Goal: Task Accomplishment & Management: Manage account settings

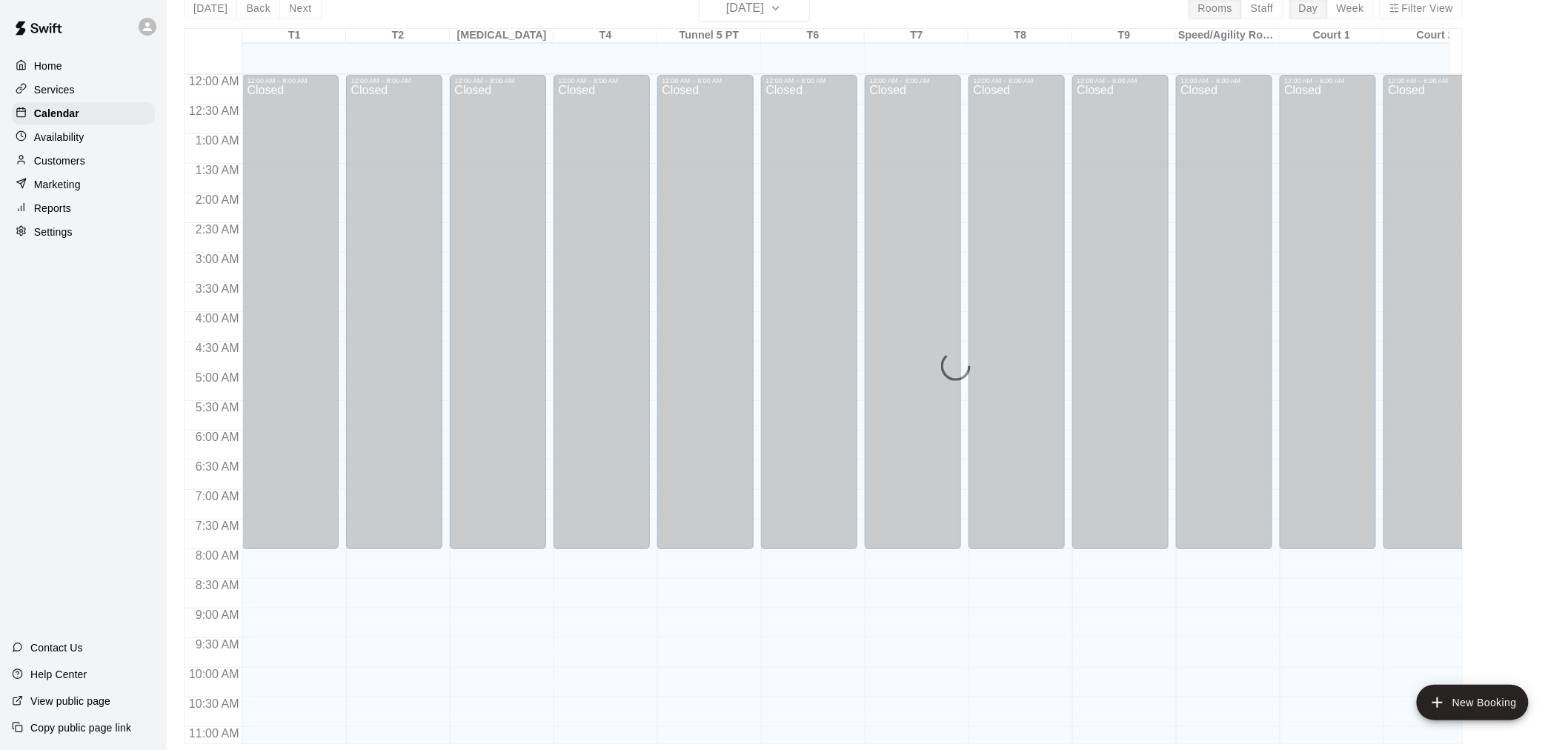
scroll to position [766, 0]
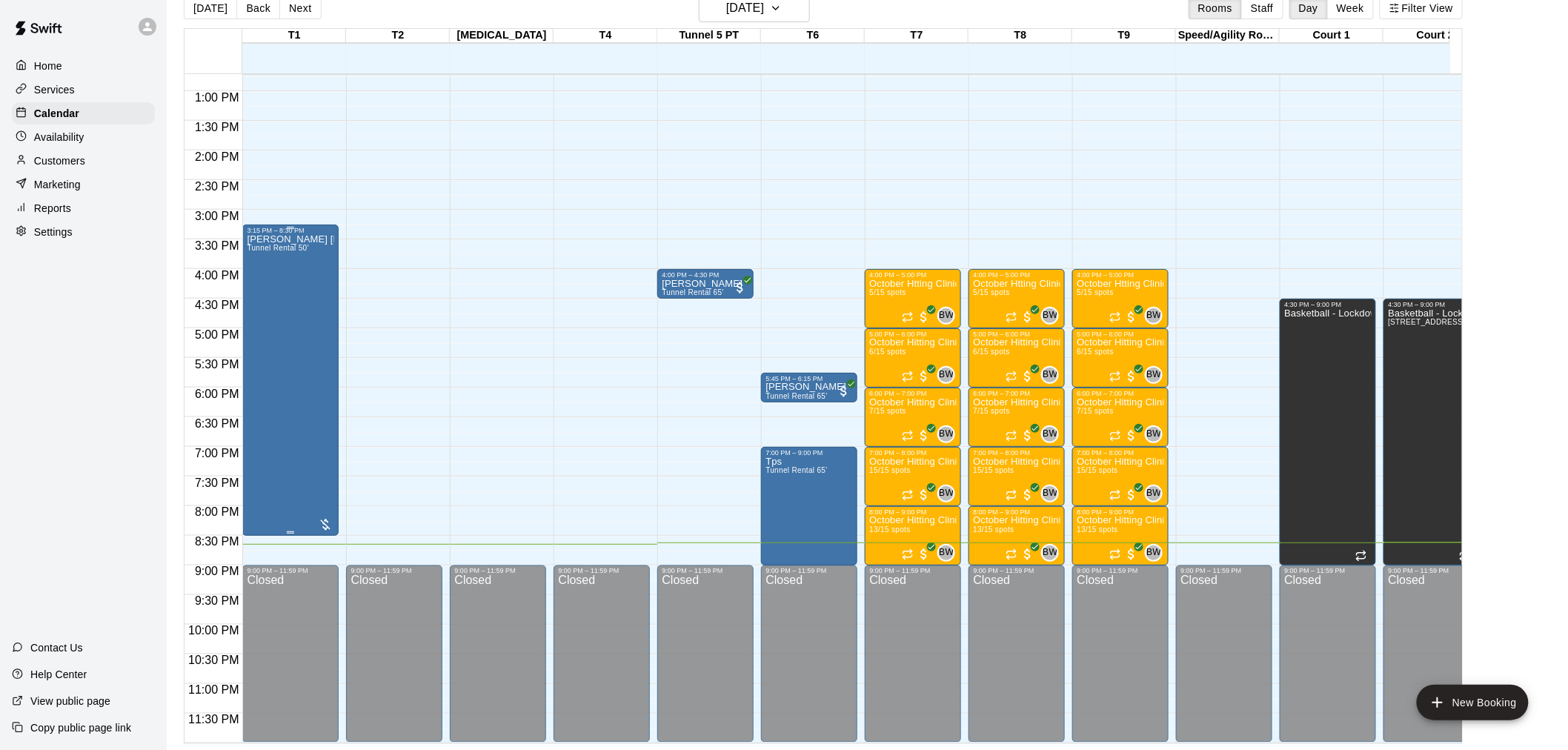
click at [325, 518] on div at bounding box center [326, 525] width 15 height 15
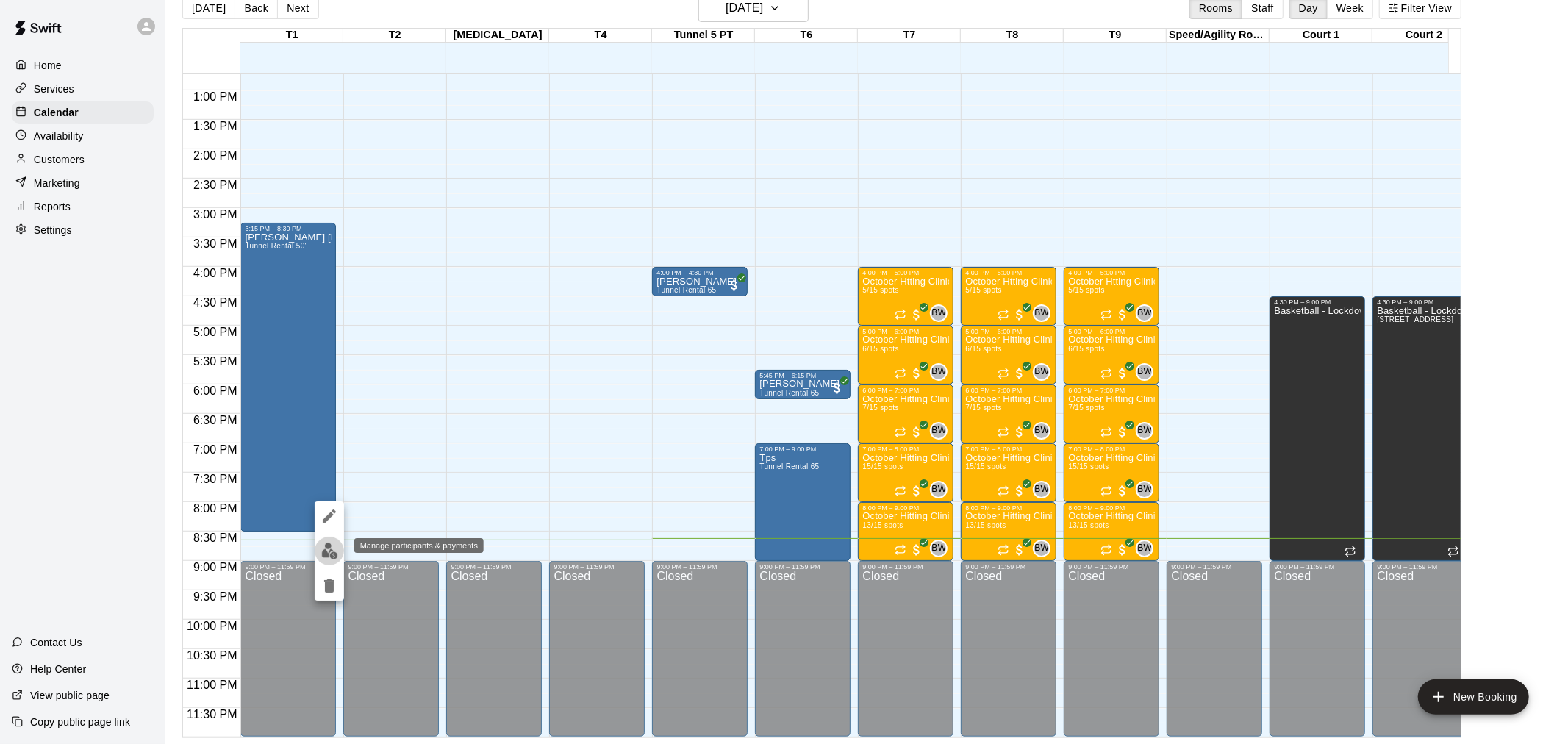
click at [334, 552] on img "edit" at bounding box center [330, 551] width 17 height 17
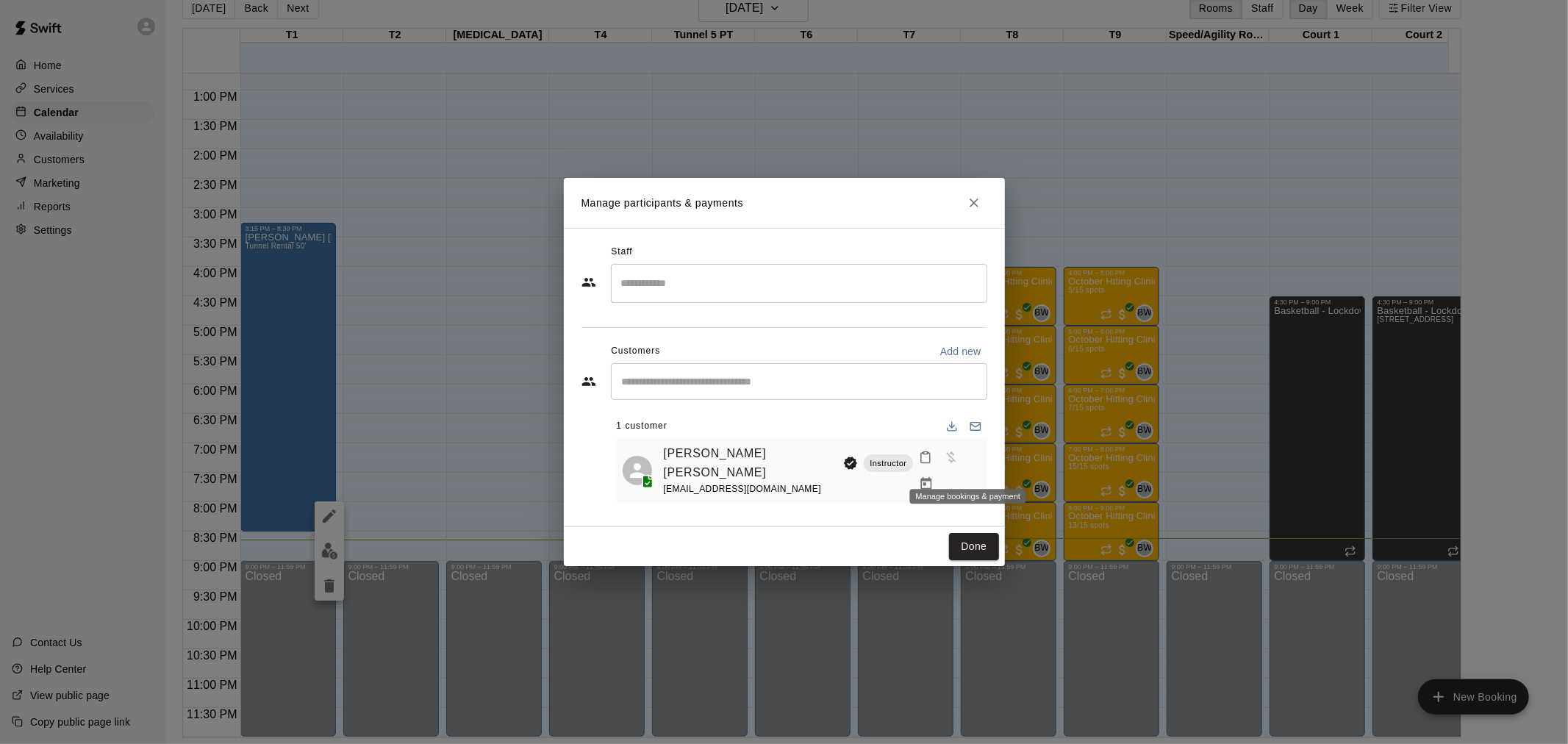
click at [934, 477] on icon "Manage bookings & payment" at bounding box center [926, 484] width 15 height 15
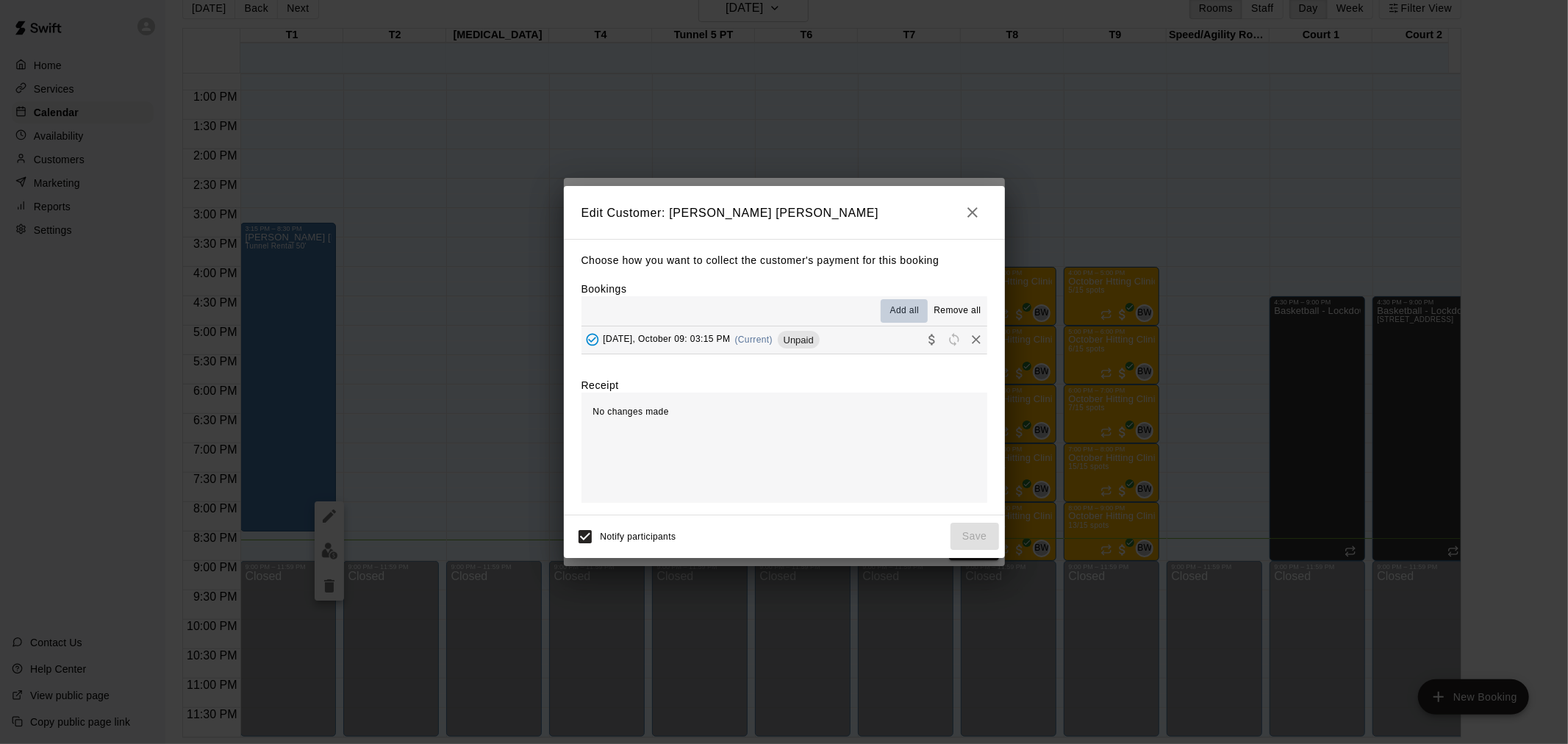
click at [916, 314] on span "Add all" at bounding box center [904, 311] width 29 height 15
click at [890, 335] on button "[DATE], October 09: 03:15 PM (Current) Unpaid" at bounding box center [784, 339] width 406 height 27
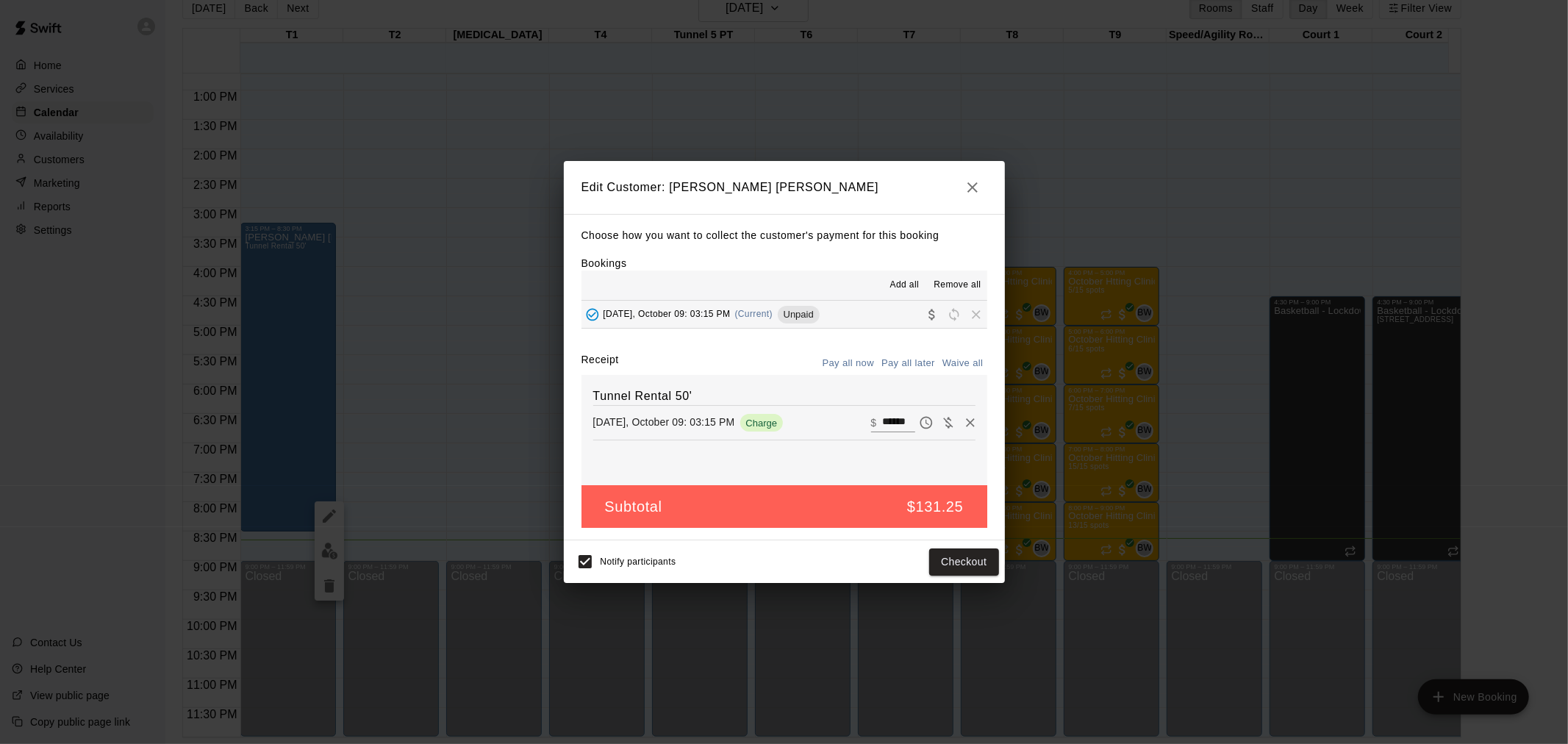
click at [979, 192] on icon "button" at bounding box center [972, 187] width 18 height 18
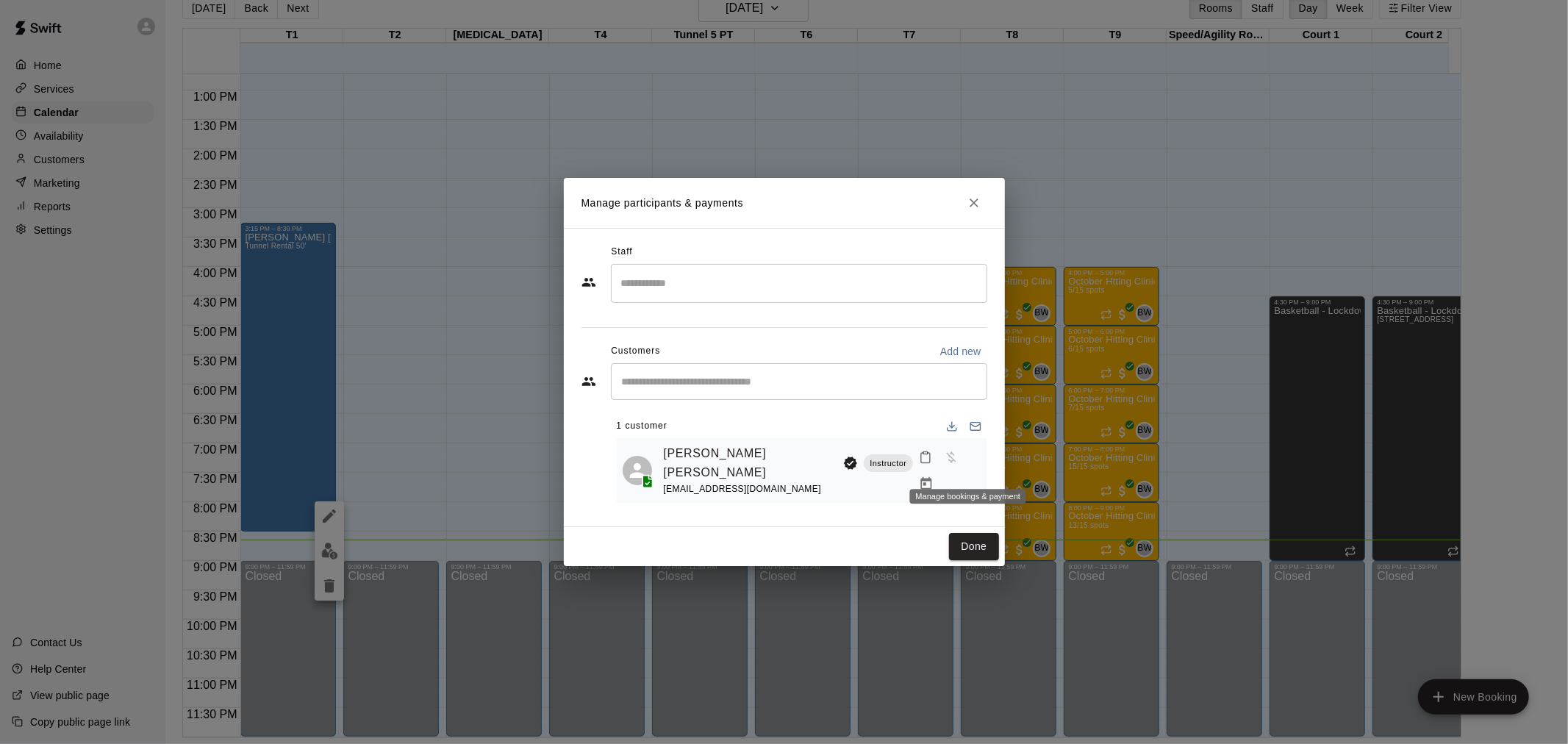
click at [939, 470] on button "Manage bookings & payment" at bounding box center [926, 484] width 26 height 26
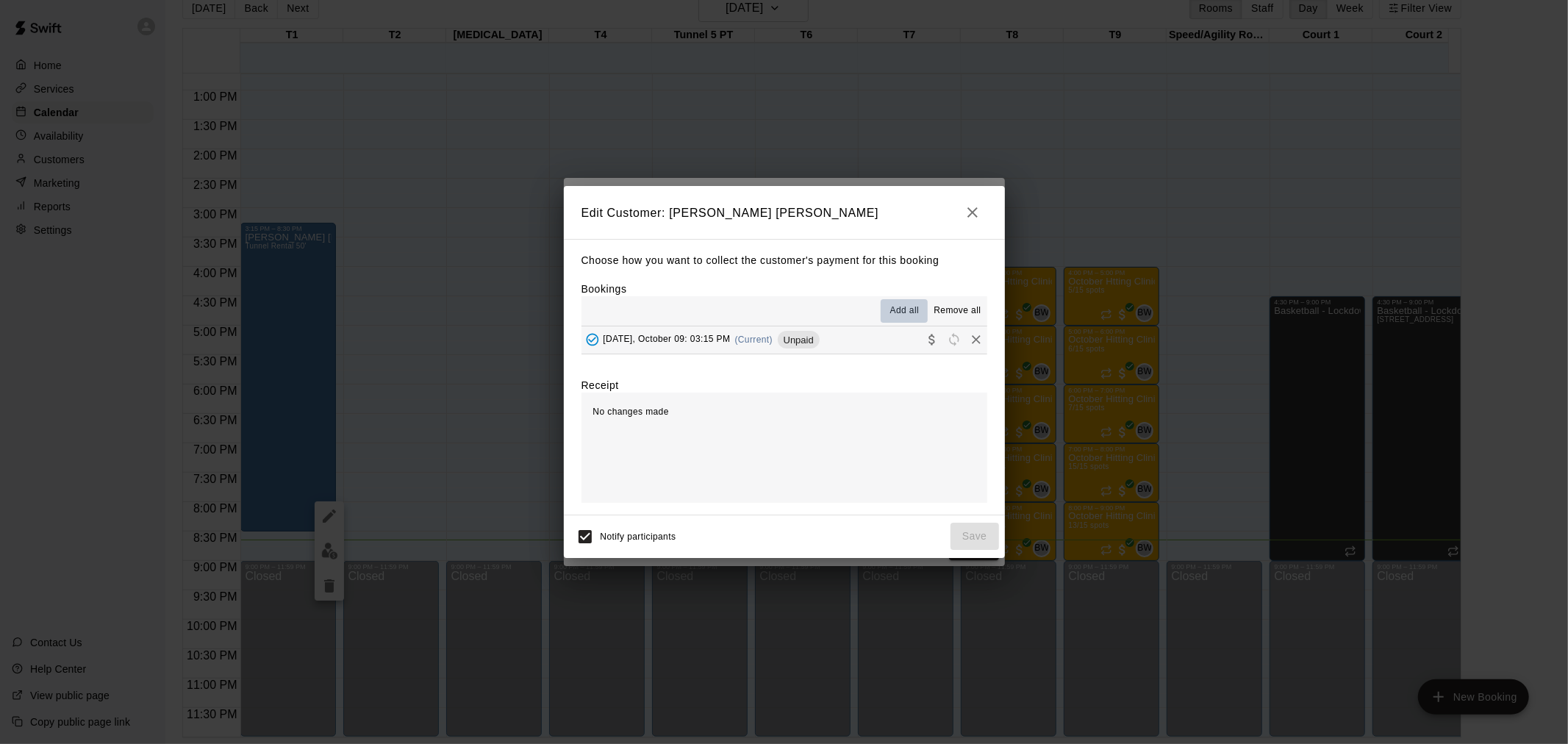
click at [910, 309] on span "Add all" at bounding box center [904, 311] width 29 height 15
click at [859, 336] on button "[DATE], October 09: 03:15 PM (Current) Unpaid" at bounding box center [784, 339] width 406 height 27
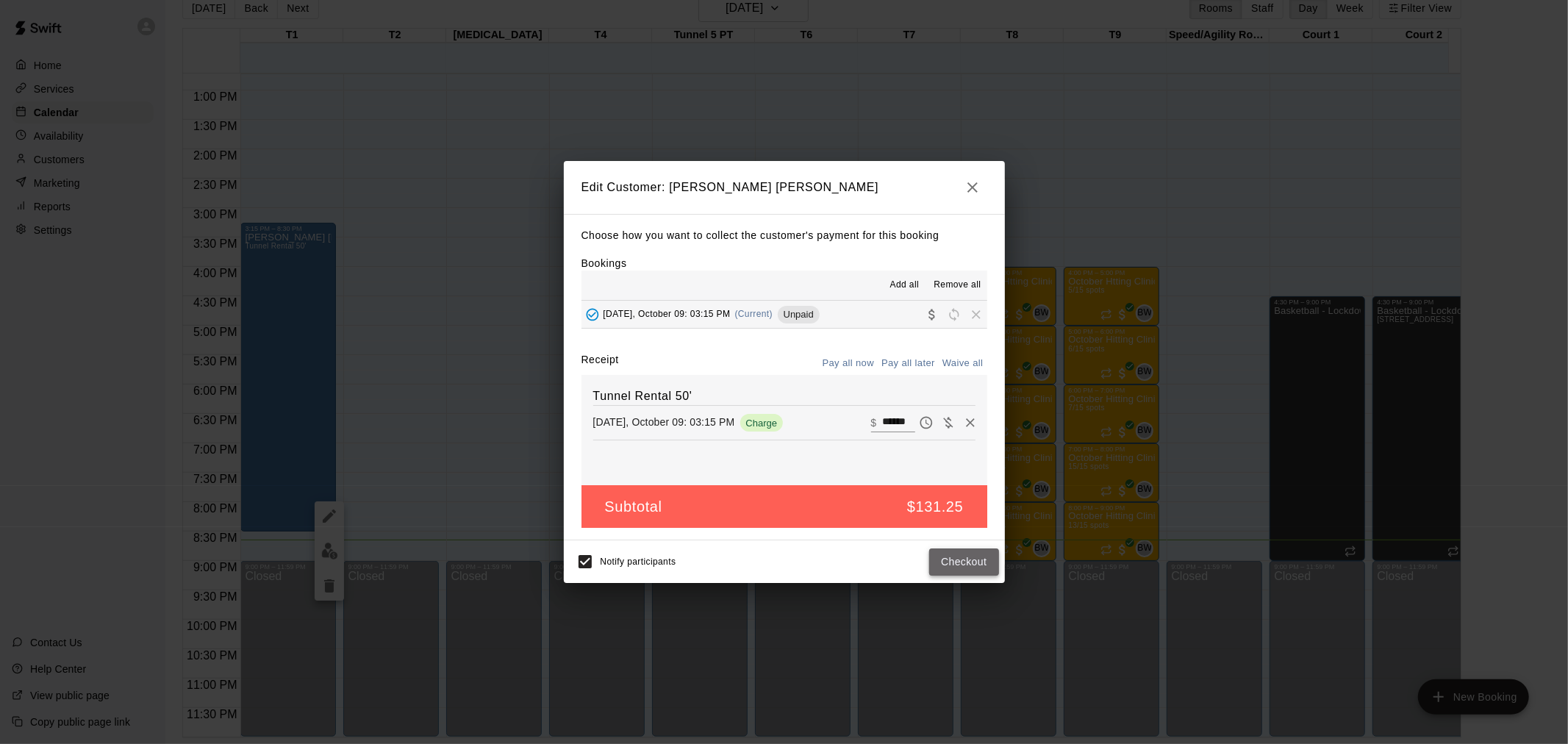
click at [971, 572] on button "Checkout" at bounding box center [964, 561] width 69 height 27
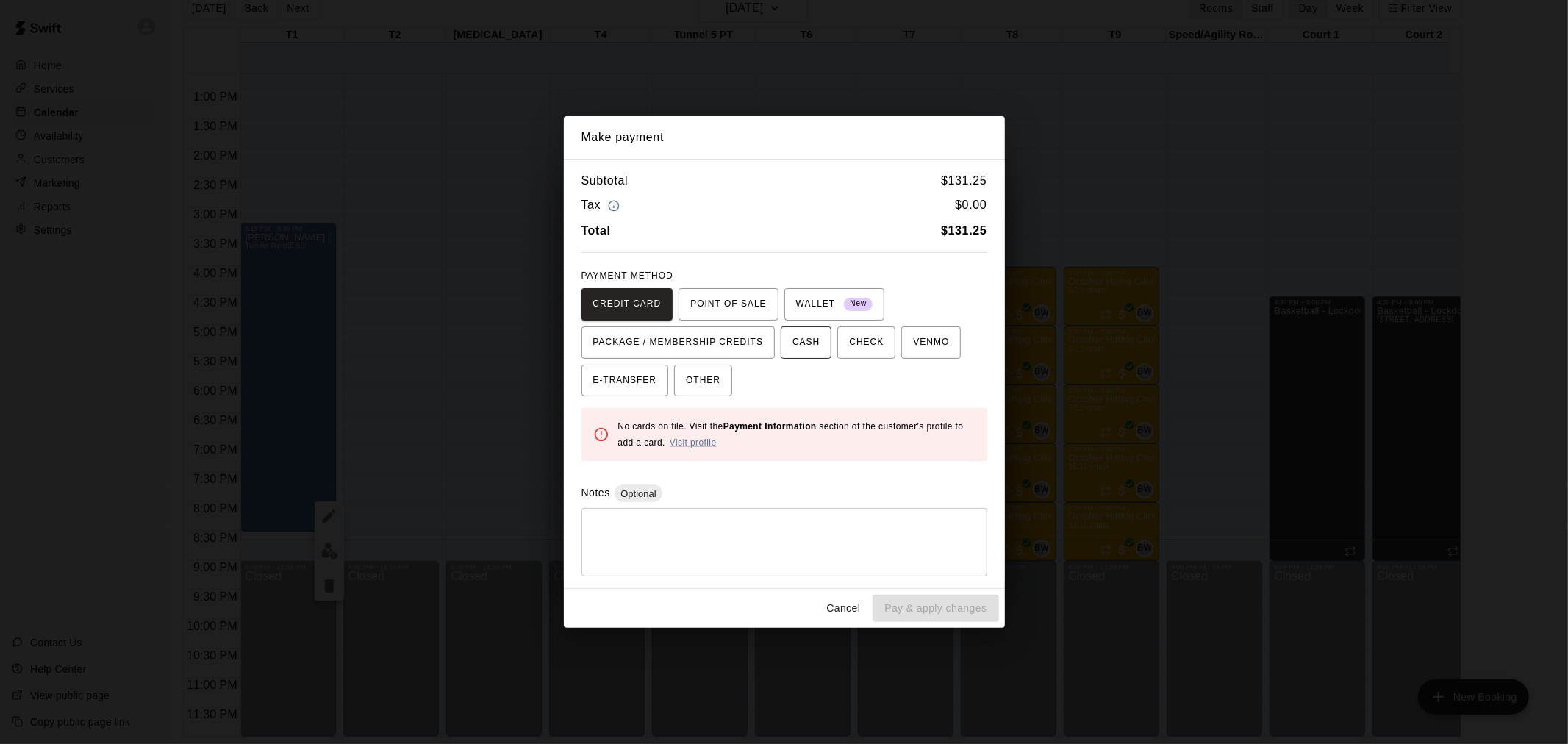
click at [807, 344] on span "CASH" at bounding box center [806, 342] width 27 height 23
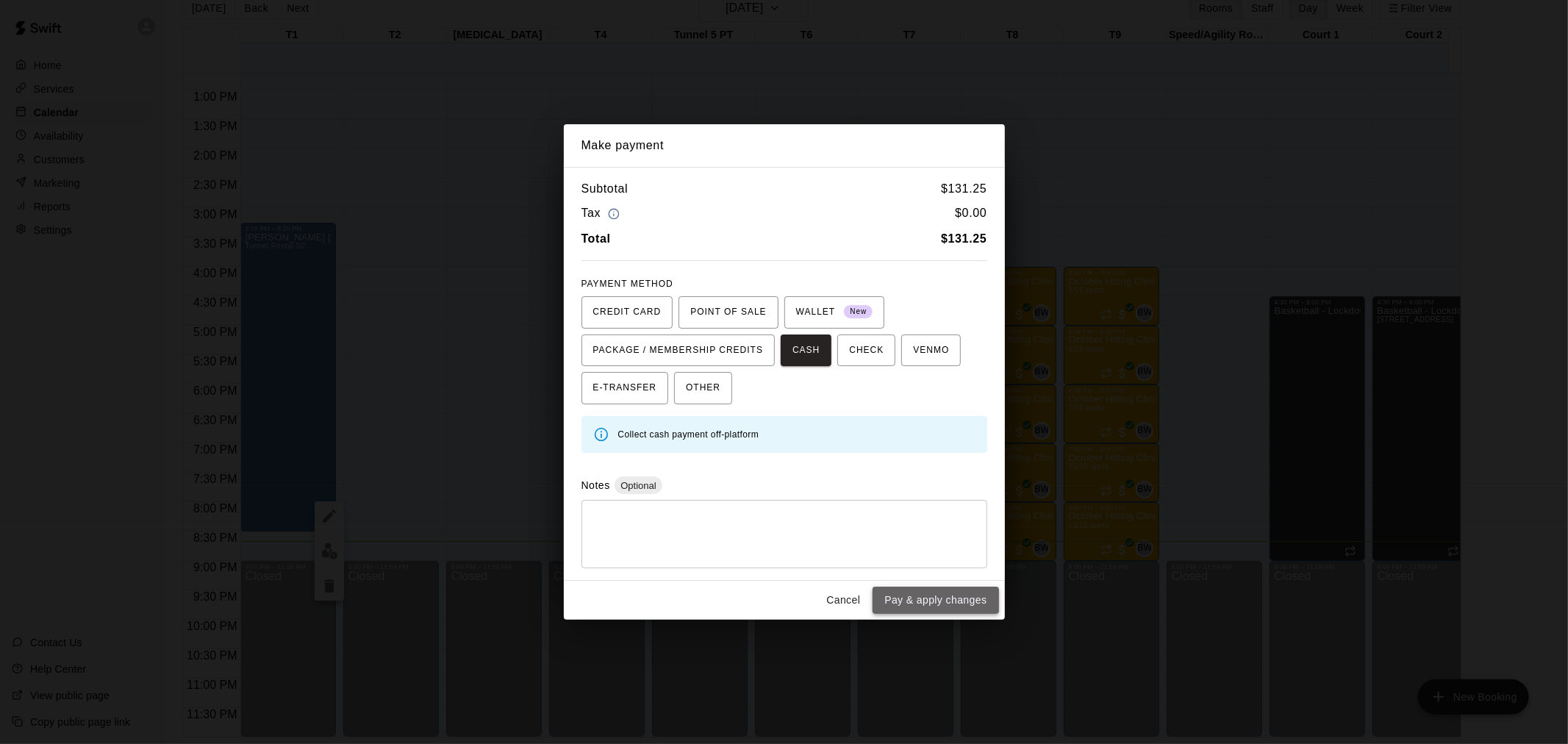
click at [917, 605] on button "Pay & apply changes" at bounding box center [936, 600] width 126 height 27
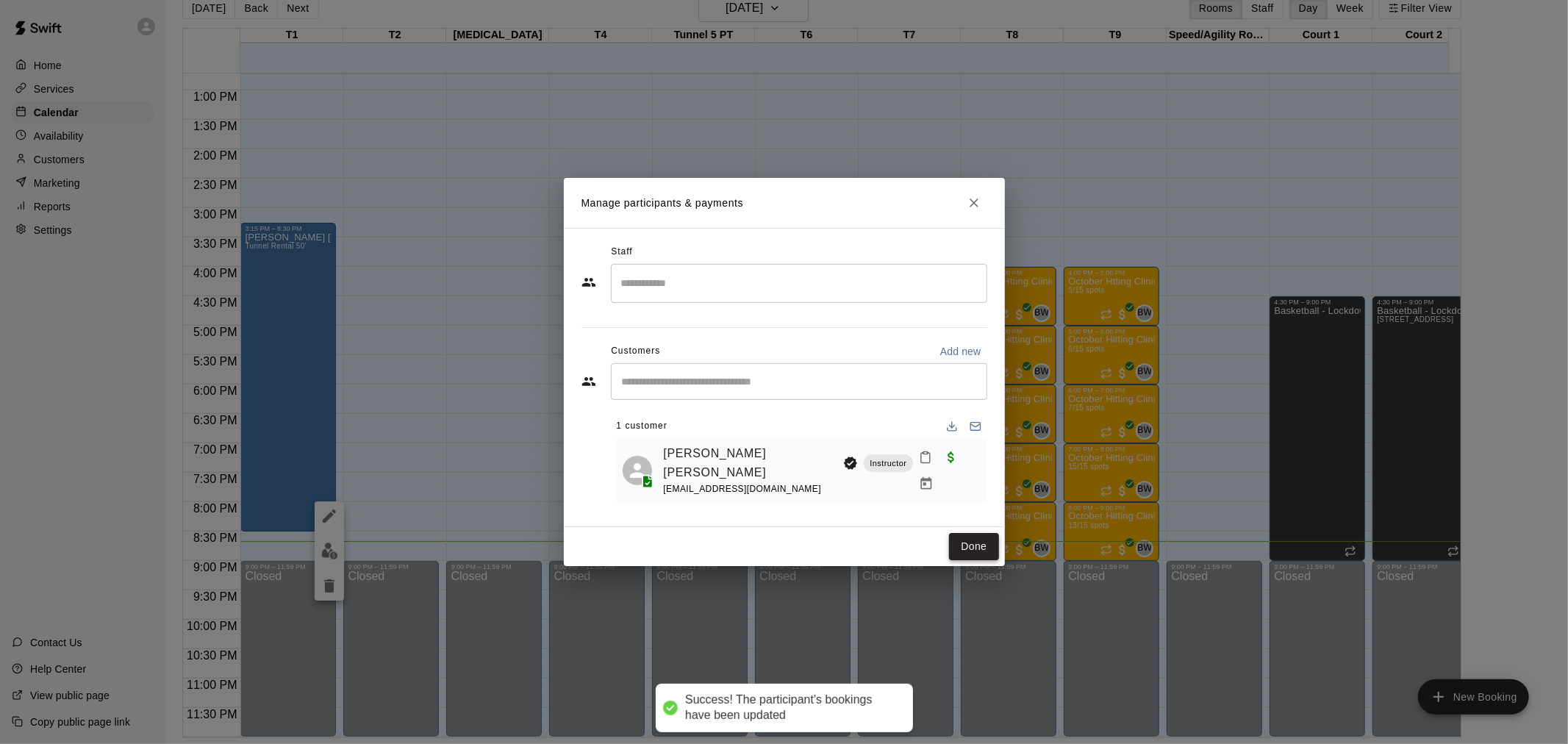
click at [971, 542] on button "Done" at bounding box center [973, 546] width 50 height 27
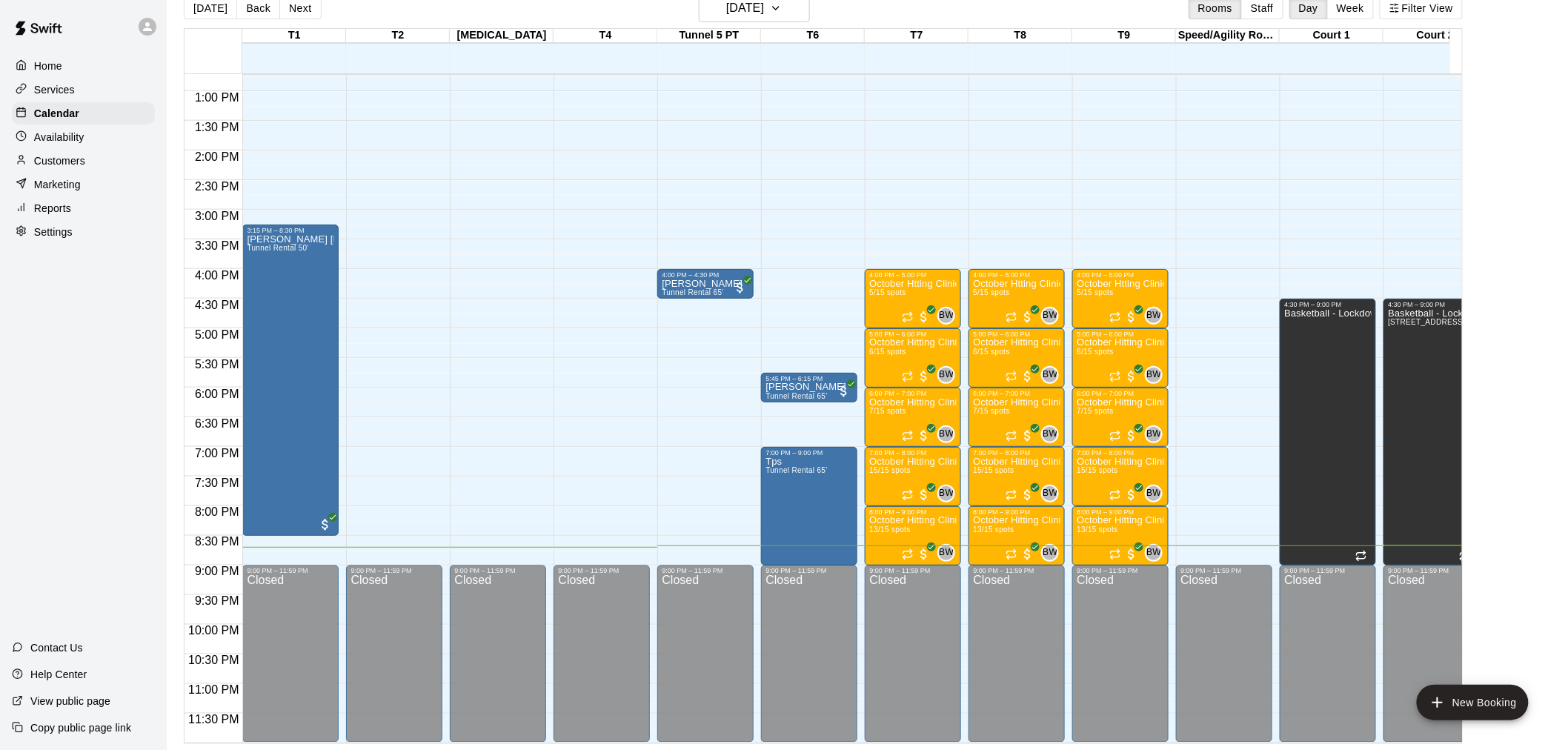
click at [104, 63] on div "Home" at bounding box center [83, 66] width 143 height 23
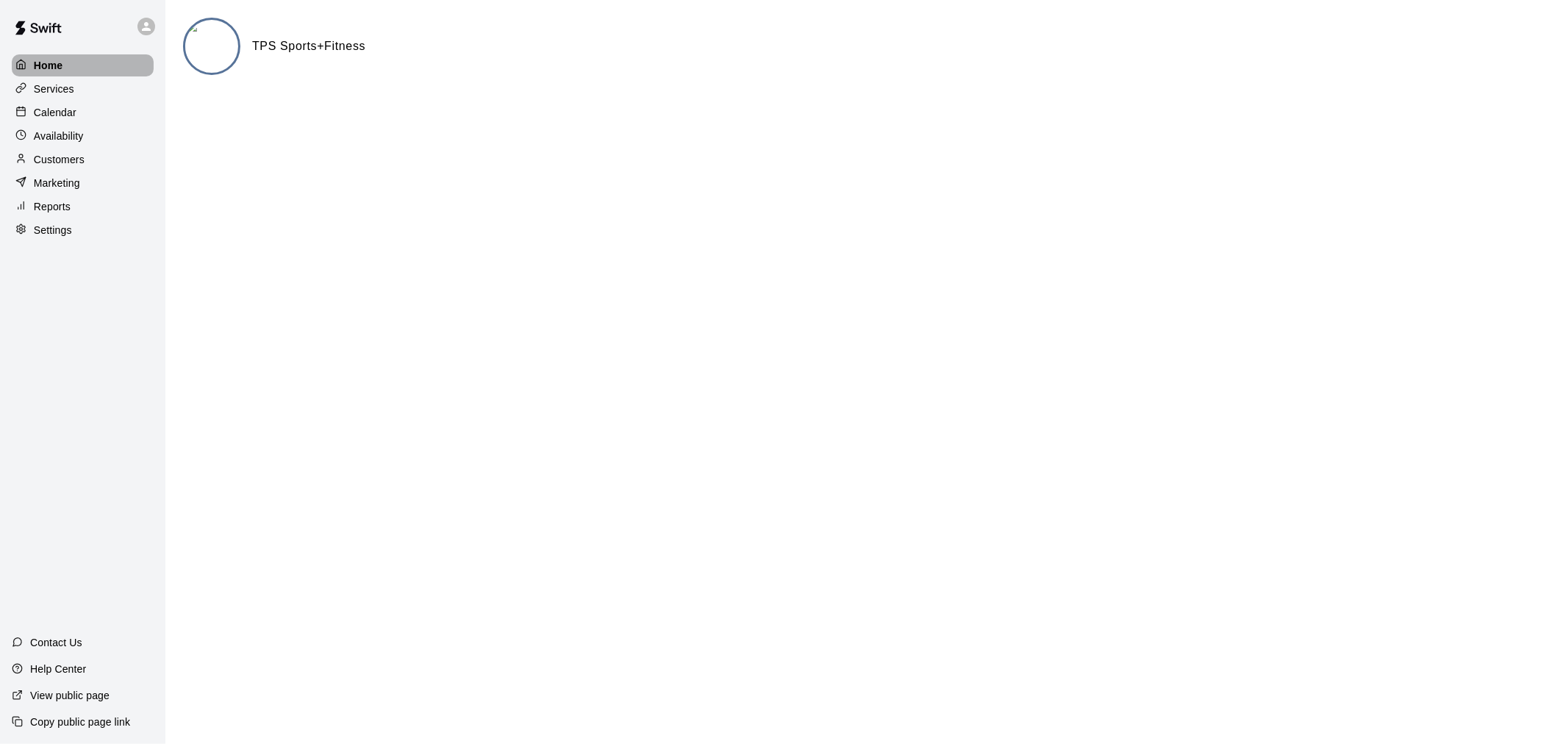
click at [103, 63] on div "Home" at bounding box center [82, 66] width 141 height 22
click at [81, 123] on div "Calendar" at bounding box center [82, 112] width 141 height 22
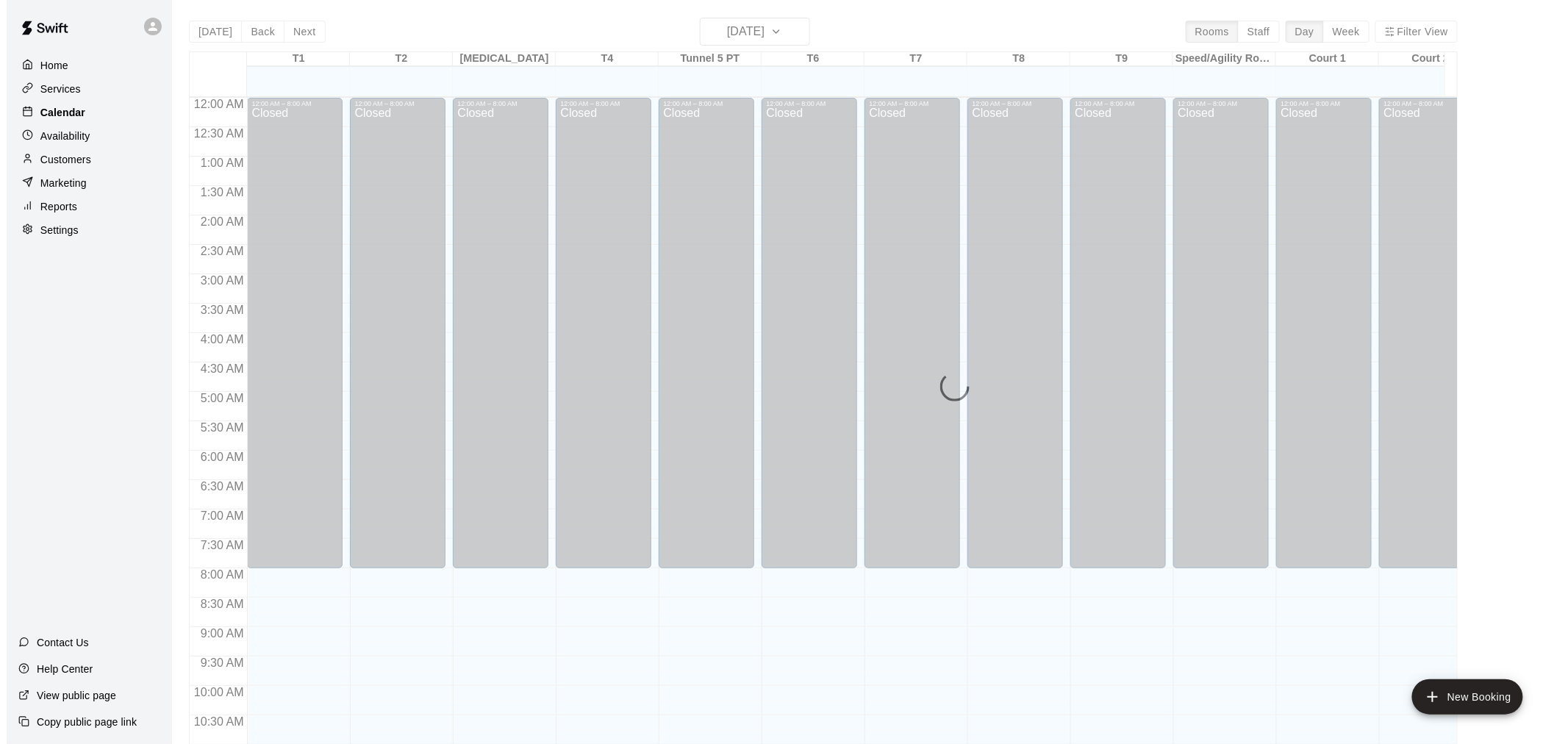
scroll to position [704, 0]
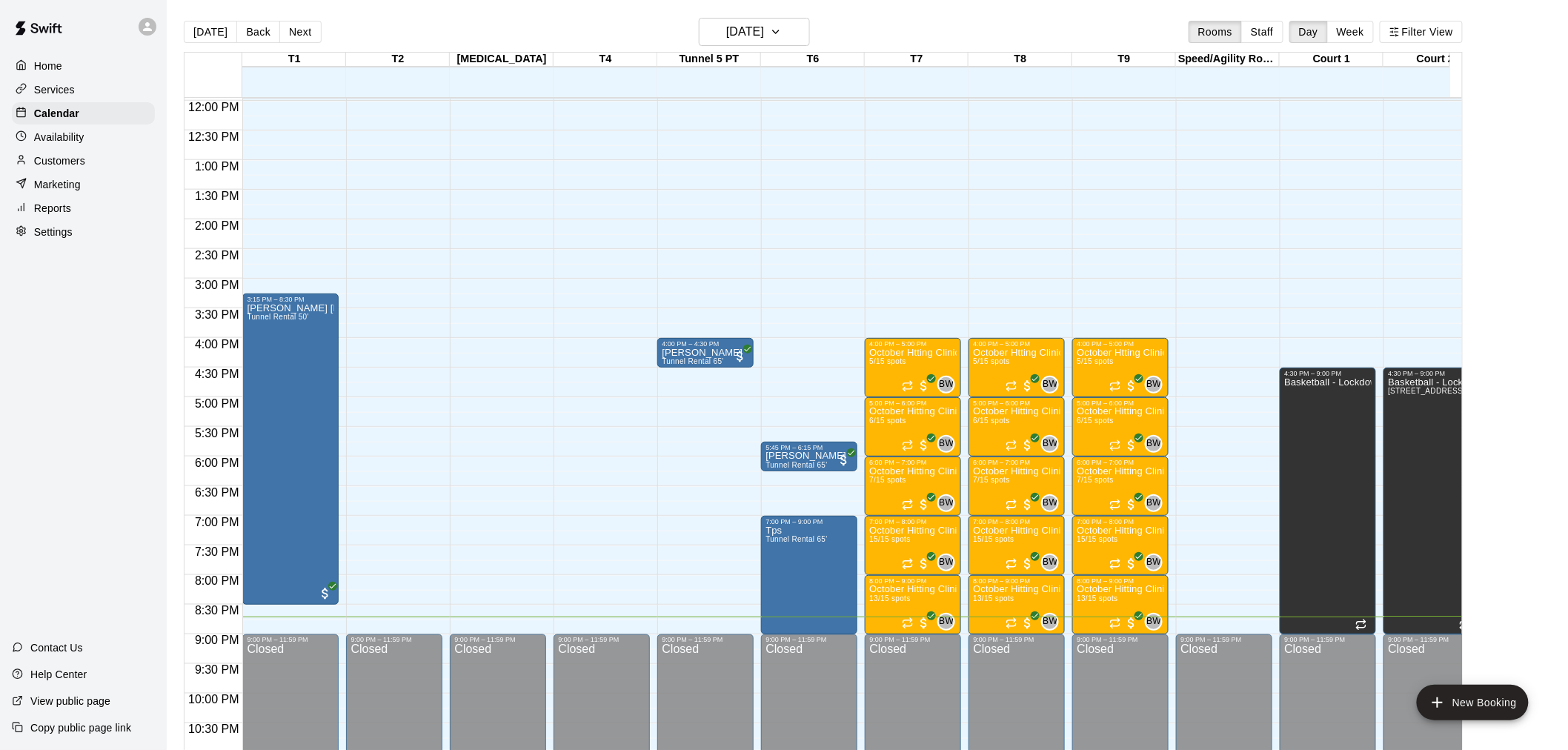
click at [57, 71] on p "Home" at bounding box center [48, 66] width 28 height 15
